Goal: Task Accomplishment & Management: Use online tool/utility

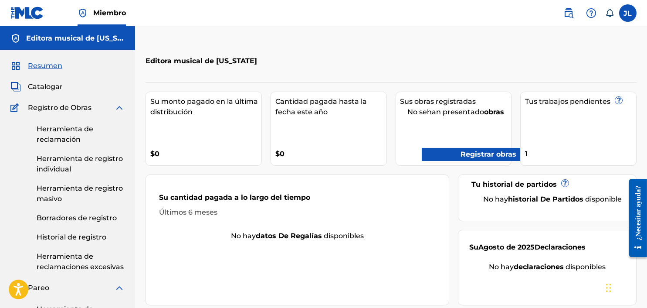
click at [569, 145] on div "1" at bounding box center [580, 151] width 111 height 20
click at [99, 239] on font "Historial de registro" at bounding box center [72, 237] width 70 height 8
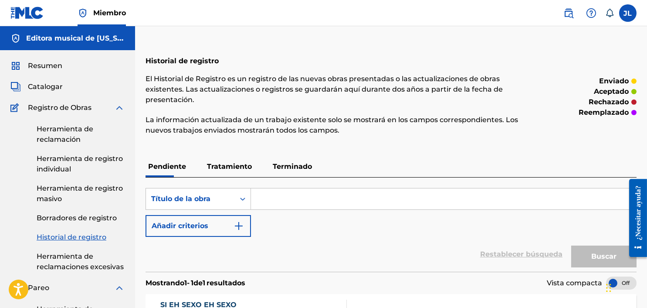
click at [84, 131] on font "Herramienta de reclamación" at bounding box center [65, 134] width 57 height 19
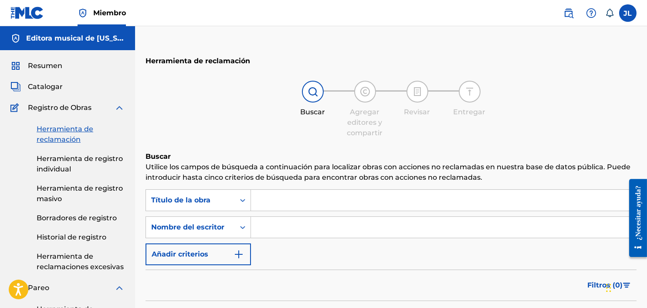
click at [391, 200] on input "Formulario de búsqueda" at bounding box center [443, 199] width 385 height 21
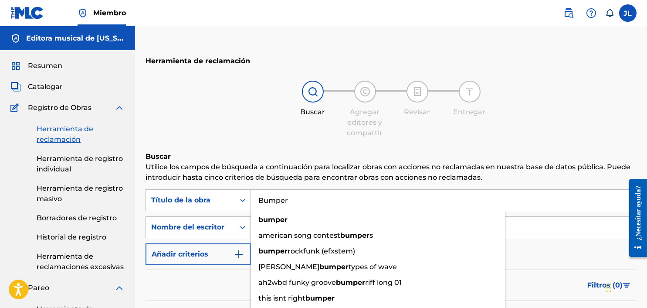
type input "Bumper"
click at [566, 257] on div "Búsqueda con criterios 9b8bba53-126f-4786-b9c7-03ff4c2a9350 Título de la obra B…" at bounding box center [390, 227] width 491 height 76
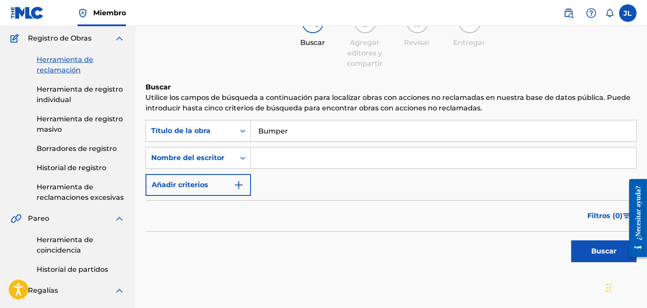
scroll to position [87, 0]
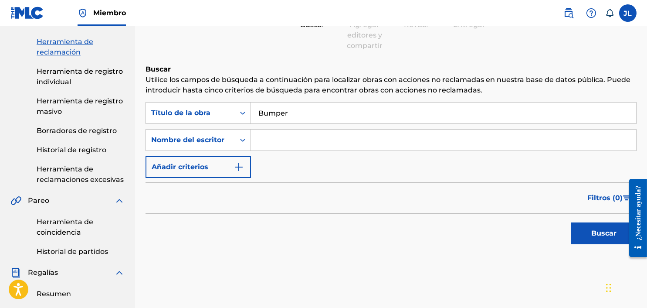
click at [602, 241] on button "Buscar" at bounding box center [603, 233] width 65 height 22
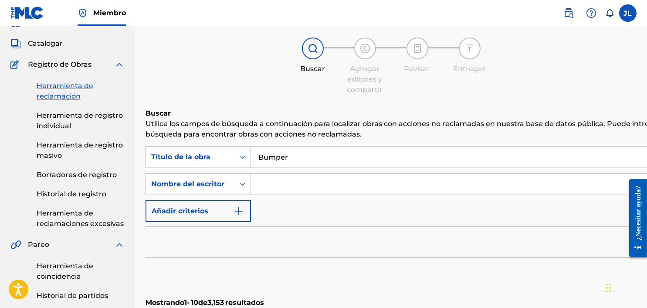
scroll to position [0, 0]
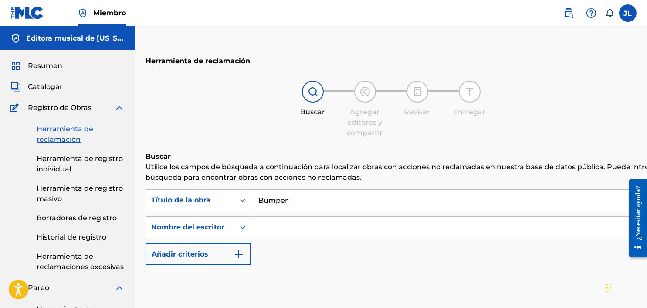
click at [75, 137] on font "Herramienta de reclamación" at bounding box center [65, 134] width 57 height 19
drag, startPoint x: 341, startPoint y: 203, endPoint x: 142, endPoint y: 162, distance: 203.7
click at [371, 222] on input "Formulario de búsqueda" at bounding box center [503, 226] width 505 height 21
type input "[PERSON_NAME]"
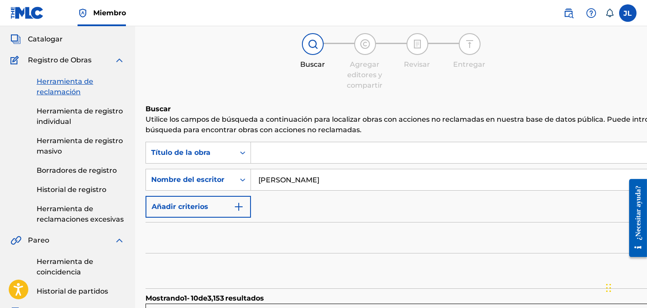
scroll to position [43, 0]
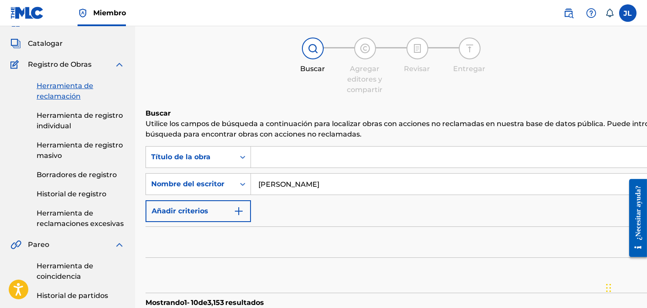
drag, startPoint x: 365, startPoint y: 183, endPoint x: 103, endPoint y: 127, distance: 267.7
click at [320, 181] on input "Formulario de búsqueda" at bounding box center [503, 183] width 505 height 21
type input "[PERSON_NAME]"
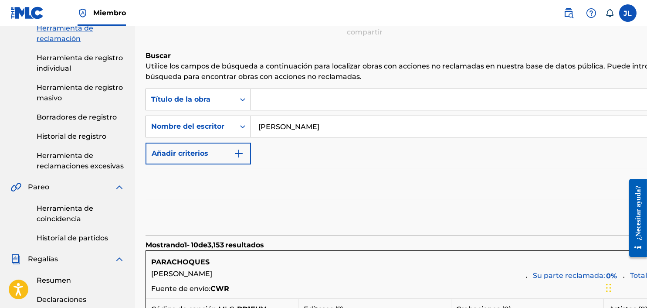
scroll to position [130, 0]
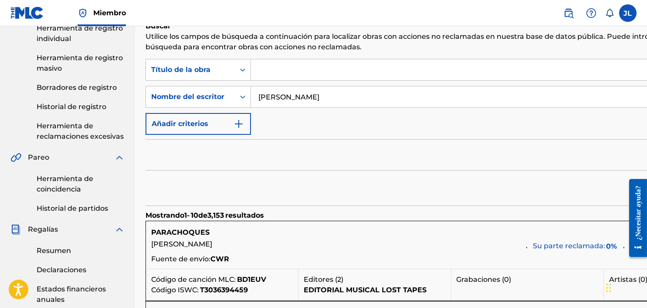
click at [625, 190] on div at bounding box center [634, 218] width 24 height 94
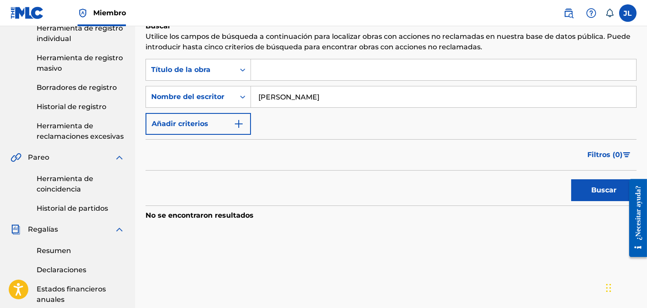
drag, startPoint x: 294, startPoint y: 91, endPoint x: 99, endPoint y: 63, distance: 197.6
click at [99, 63] on main "Editora musical de [US_STATE] Resumen Catalogar Registro de Obras Herramienta d…" at bounding box center [323, 195] width 647 height 599
click at [316, 99] on input "Formulario de búsqueda" at bounding box center [443, 96] width 385 height 21
type input "[PERSON_NAME]"
click at [578, 192] on button "Buscar" at bounding box center [603, 190] width 65 height 22
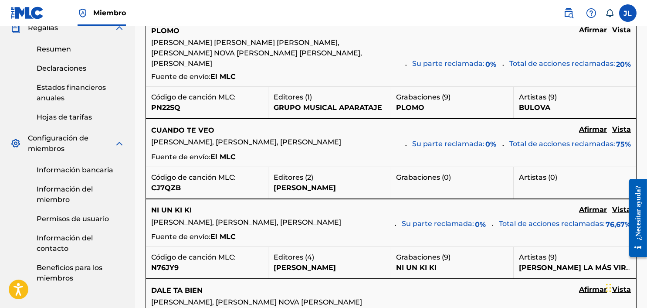
scroll to position [348, 0]
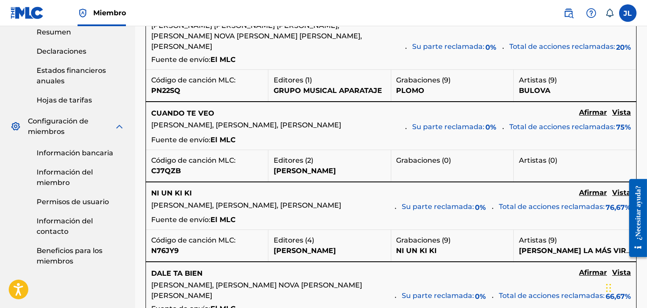
click at [618, 115] on font "Vista" at bounding box center [621, 112] width 19 height 8
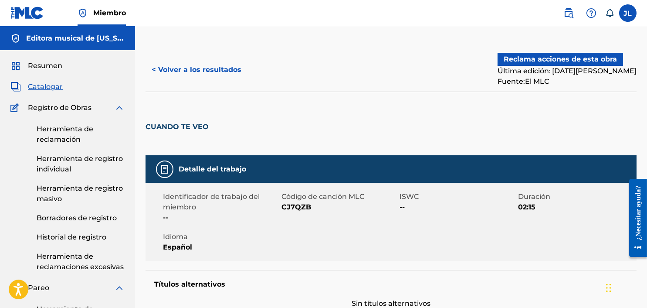
click at [186, 72] on font "< Volver a los resultados" at bounding box center [197, 69] width 90 height 8
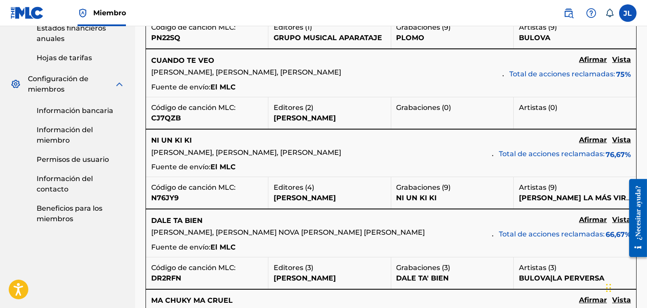
scroll to position [436, 0]
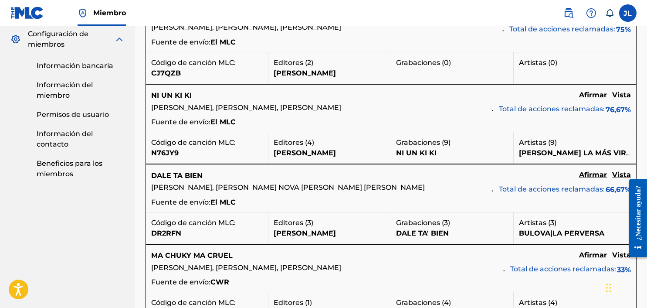
click at [616, 173] on font "Vista" at bounding box center [621, 174] width 19 height 8
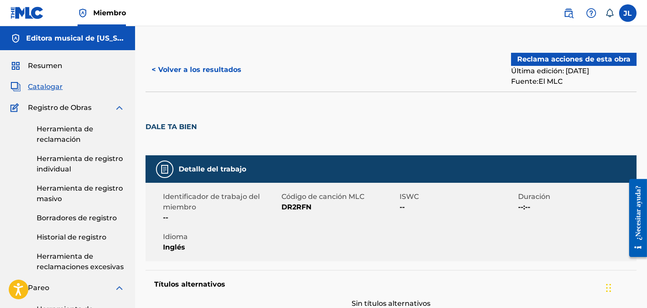
click at [161, 66] on font "< Volver a los resultados" at bounding box center [197, 69] width 90 height 8
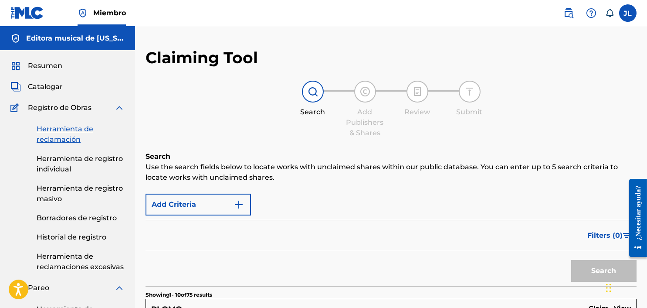
scroll to position [436, 0]
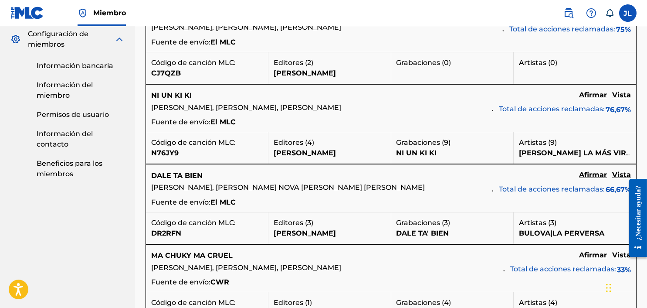
click at [626, 93] on font "Vista" at bounding box center [621, 95] width 19 height 8
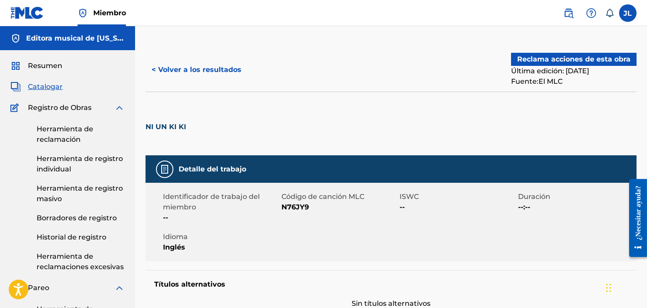
click at [176, 72] on font "< Volver a los resultados" at bounding box center [197, 69] width 90 height 8
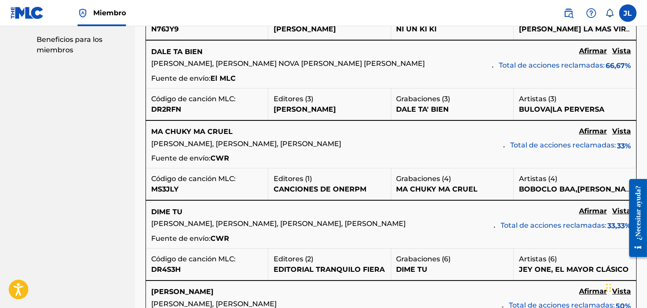
scroll to position [566, 0]
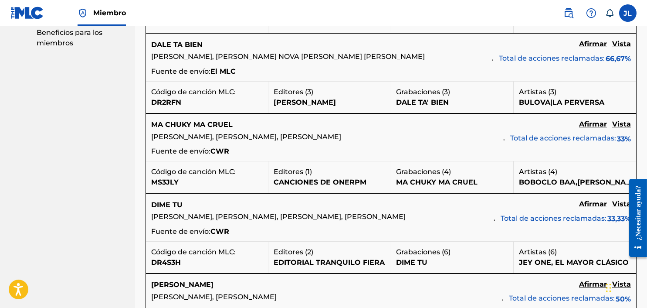
click at [619, 120] on font "Vista" at bounding box center [621, 124] width 19 height 8
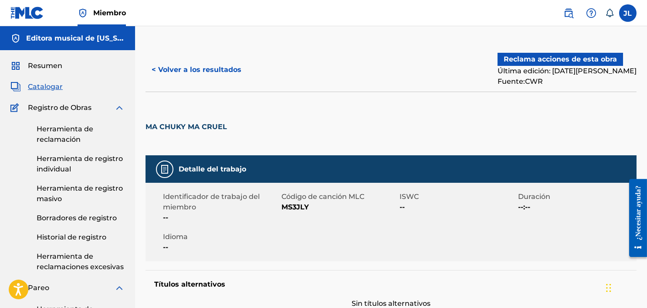
click at [584, 58] on font "Reclama acciones de esta obra" at bounding box center [560, 59] width 113 height 8
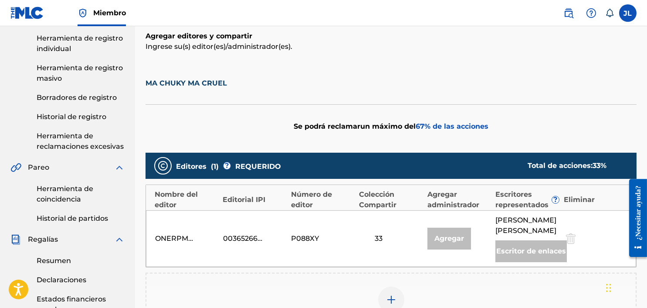
scroll to position [130, 0]
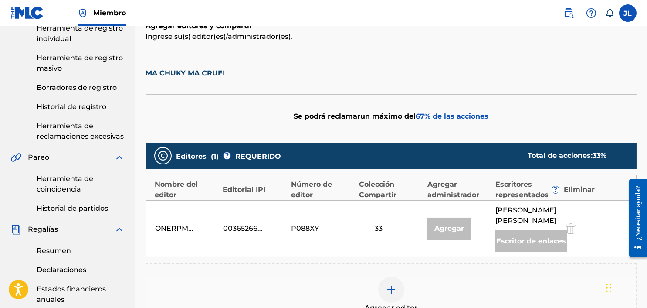
click at [392, 284] on img at bounding box center [391, 289] width 10 height 10
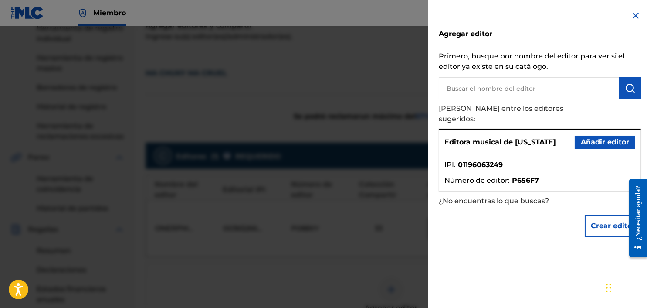
click at [485, 84] on input "text" at bounding box center [529, 88] width 180 height 22
type input "[PERSON_NAME]"
click at [633, 92] on button "submit" at bounding box center [630, 88] width 22 height 22
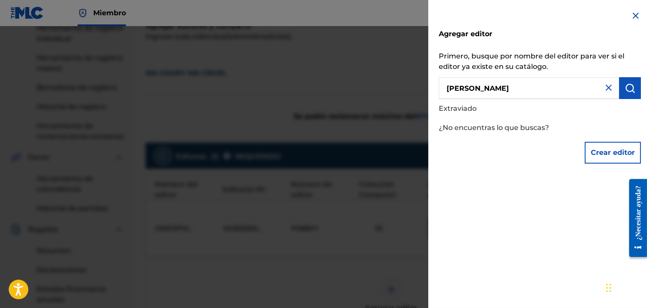
click at [613, 89] on input "[PERSON_NAME]" at bounding box center [529, 88] width 180 height 22
click at [607, 85] on img at bounding box center [608, 87] width 10 height 10
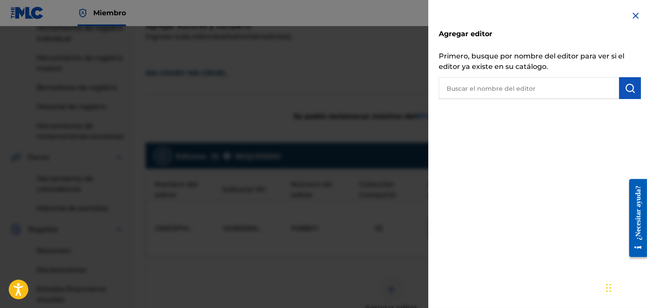
click at [542, 166] on div "Agregar editor Primero, busque por nombre del editor para ver si el editor ya e…" at bounding box center [539, 154] width 223 height 308
click at [569, 99] on div "Agregar editor Primero, busque por nombre del editor para ver si el editor ya e…" at bounding box center [539, 54] width 223 height 109
click at [566, 89] on input "text" at bounding box center [529, 88] width 180 height 22
click at [637, 20] on img at bounding box center [635, 15] width 10 height 10
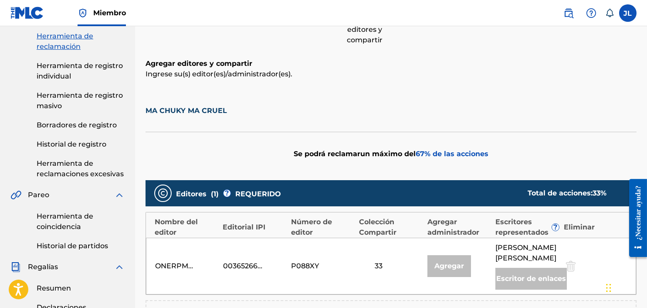
scroll to position [0, 0]
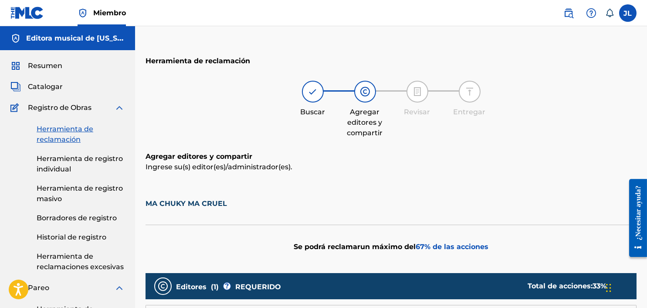
click at [58, 70] on span "Resumen" at bounding box center [45, 66] width 34 height 10
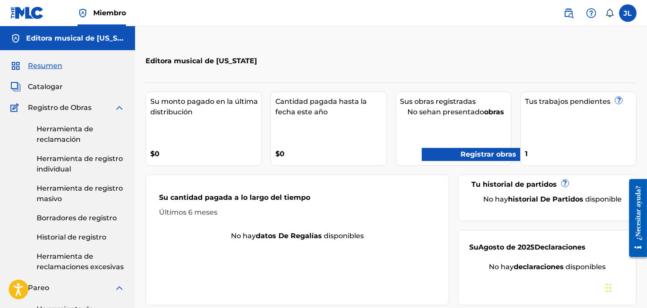
click at [630, 15] on label at bounding box center [627, 12] width 17 height 17
click at [628, 13] on input "[PERSON_NAME] [EMAIL_ADDRESS][DOMAIN_NAME] Notification Preferences Perfil Fina…" at bounding box center [628, 13] width 0 height 0
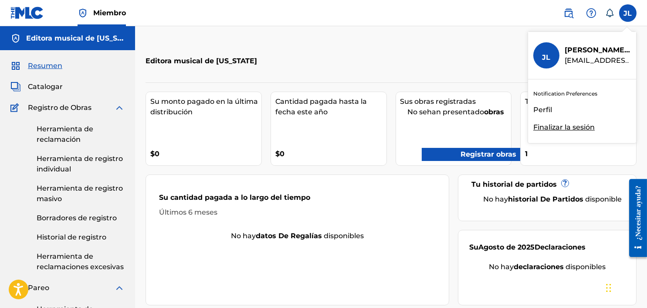
click at [630, 15] on div "JL JL [PERSON_NAME] [EMAIL_ADDRESS][DOMAIN_NAME] Notification Preferences Perfi…" at bounding box center [627, 12] width 17 height 17
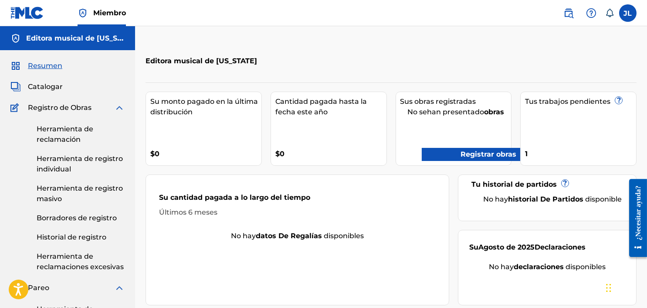
click at [81, 158] on font "Herramienta de registro individual" at bounding box center [80, 163] width 86 height 19
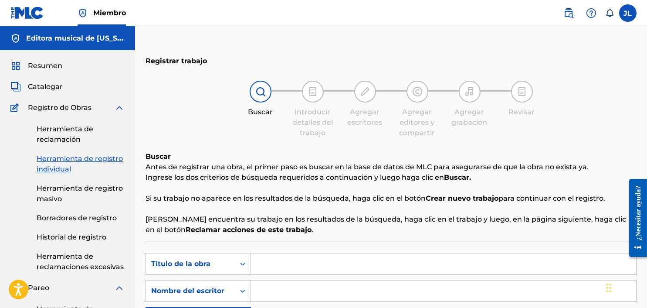
click at [65, 139] on font "Herramienta de reclamación" at bounding box center [65, 134] width 57 height 19
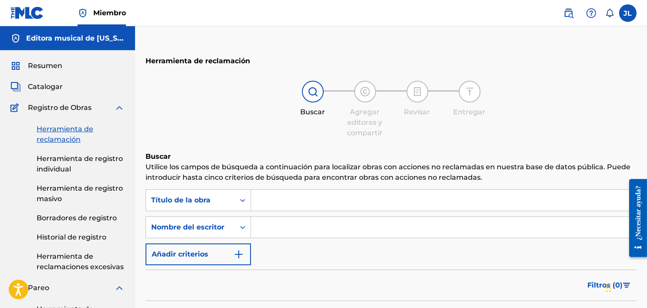
click at [352, 220] on input "Formulario de búsqueda" at bounding box center [443, 226] width 385 height 21
type input "[PERSON_NAME]"
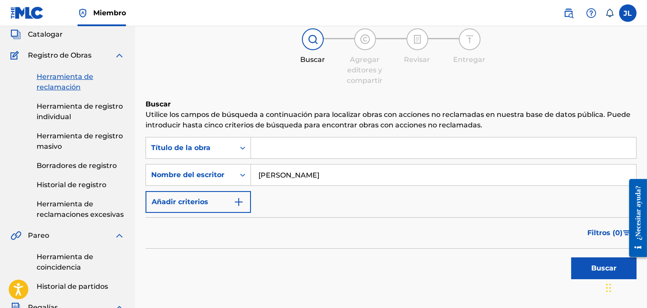
scroll to position [87, 0]
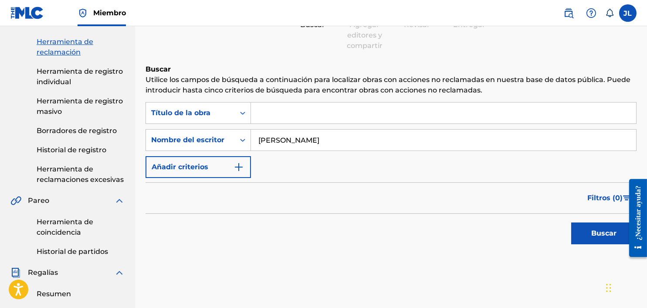
click at [587, 238] on button "Buscar" at bounding box center [603, 233] width 65 height 22
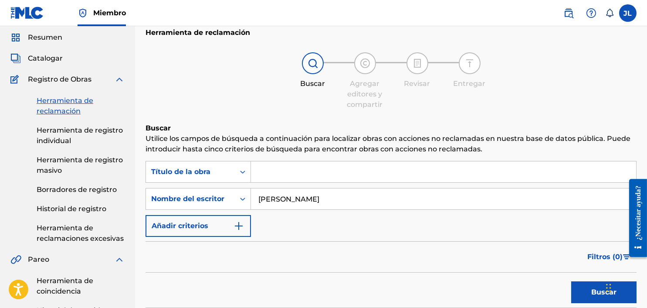
scroll to position [0, 0]
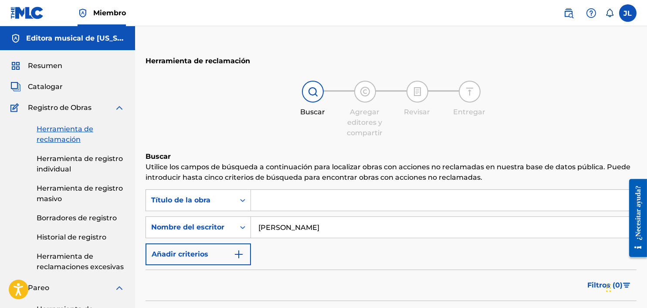
click at [54, 62] on font "Resumen" at bounding box center [45, 65] width 34 height 8
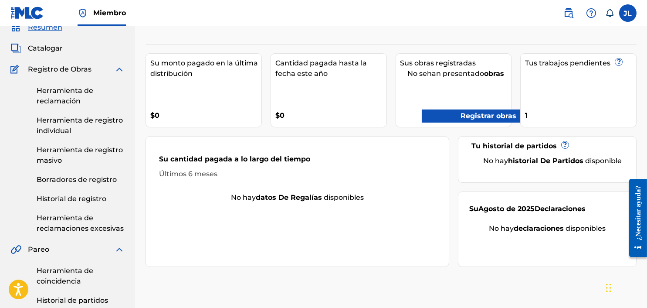
scroll to position [43, 0]
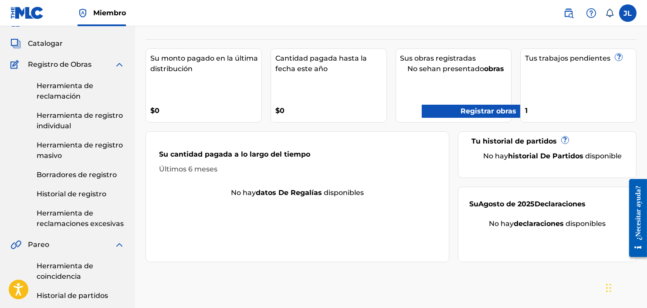
click at [513, 220] on font "No hay" at bounding box center [501, 223] width 25 height 8
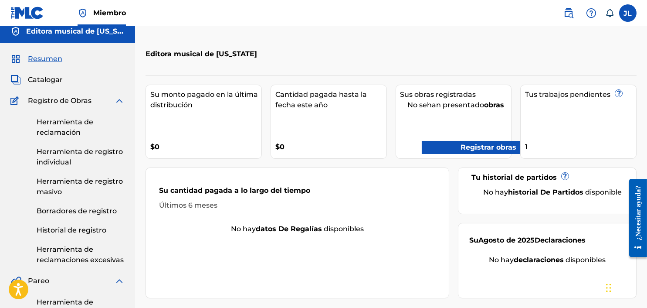
scroll to position [0, 0]
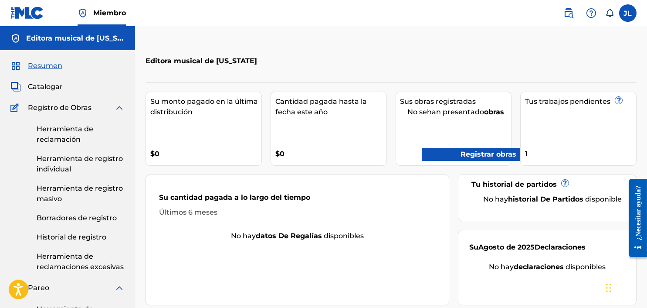
click at [627, 19] on label at bounding box center [627, 12] width 17 height 17
click at [628, 13] on input "[PERSON_NAME] [EMAIL_ADDRESS][DOMAIN_NAME] Notification Preferences Perfil Fina…" at bounding box center [628, 13] width 0 height 0
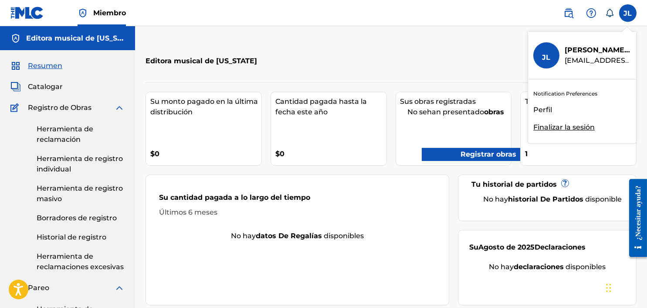
click at [627, 19] on div "JL JL [PERSON_NAME] [EMAIL_ADDRESS][DOMAIN_NAME] Notification Preferences Perfi…" at bounding box center [627, 12] width 17 height 17
